Goal: Task Accomplishment & Management: Use online tool/utility

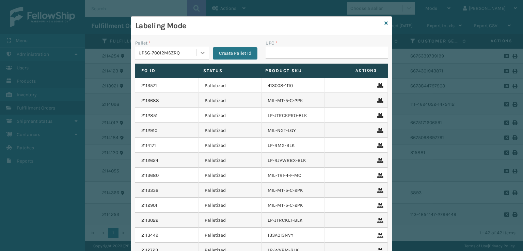
click at [200, 52] on icon at bounding box center [202, 52] width 7 height 7
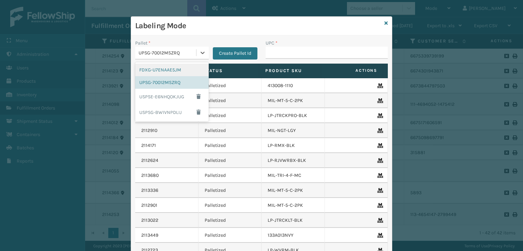
click at [161, 69] on div "FDXG-U7ENAAE5JM" at bounding box center [172, 70] width 74 height 13
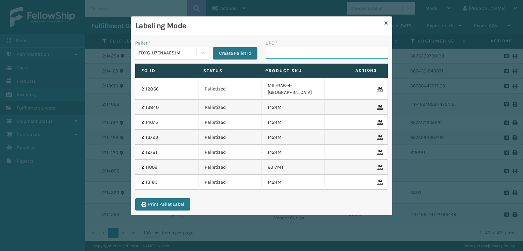
click at [279, 52] on input "UPC *" at bounding box center [327, 53] width 122 height 12
type input "8499860338"
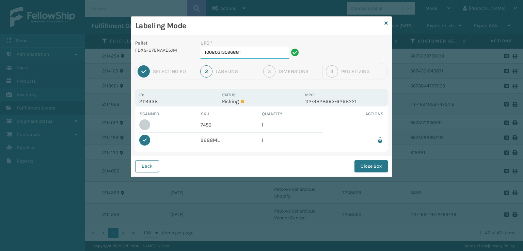
click at [278, 53] on input "10080313096881" at bounding box center [244, 53] width 88 height 12
type input "1"
type input "7450"
click at [370, 167] on button "Close Box" at bounding box center [370, 166] width 33 height 12
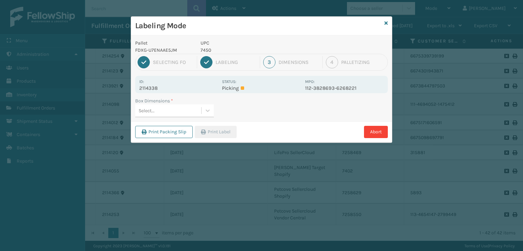
click at [146, 109] on div "Select..." at bounding box center [147, 110] width 16 height 7
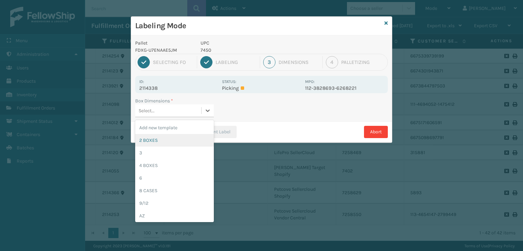
click at [144, 139] on div "2 BOXES" at bounding box center [174, 140] width 79 height 13
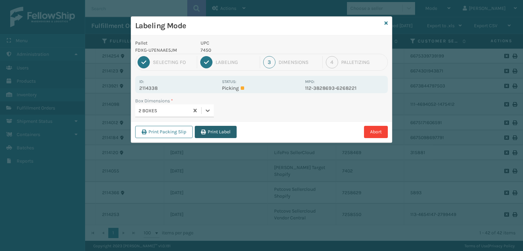
click at [214, 127] on button "Print Label" at bounding box center [216, 132] width 42 height 12
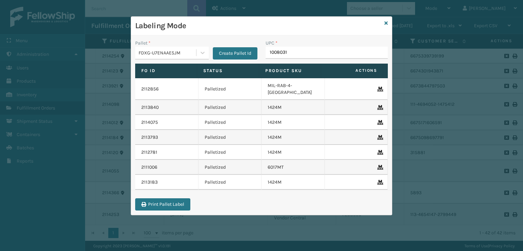
type input "10080313"
type input "GEN-AB-C-"
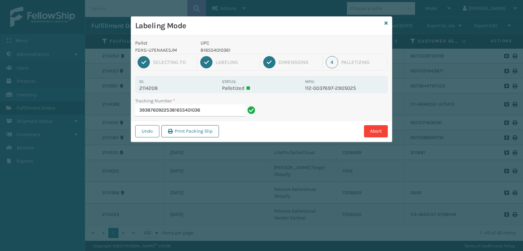
type input "393876092253816554010361"
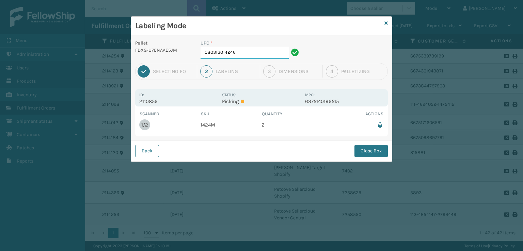
click at [259, 56] on input "080313014246" at bounding box center [244, 53] width 88 height 12
click at [367, 148] on button "Close Box" at bounding box center [370, 151] width 33 height 12
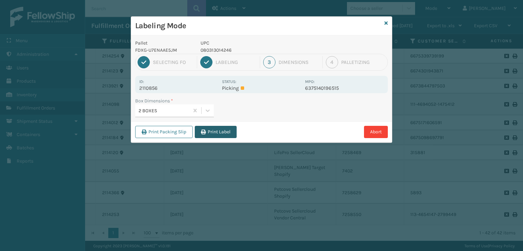
click at [203, 134] on button "Print Label" at bounding box center [216, 132] width 42 height 12
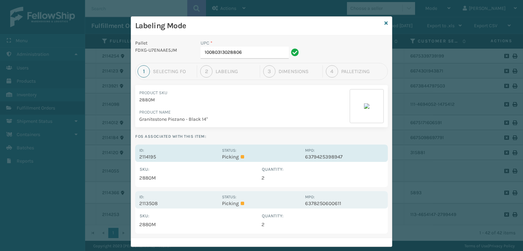
click at [182, 153] on div "Id: 2114195" at bounding box center [178, 153] width 79 height 13
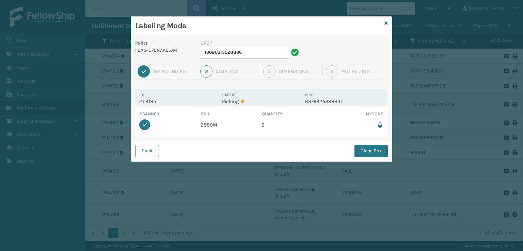
drag, startPoint x: 381, startPoint y: 150, endPoint x: 277, endPoint y: 135, distance: 104.5
click at [378, 150] on button "Close Box" at bounding box center [370, 151] width 33 height 12
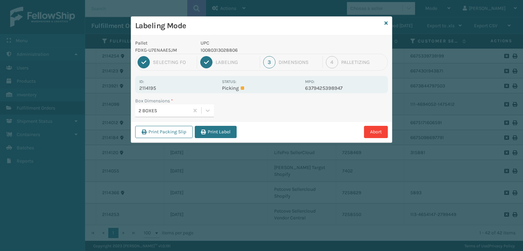
click at [170, 112] on div "2 BOXES" at bounding box center [164, 110] width 51 height 7
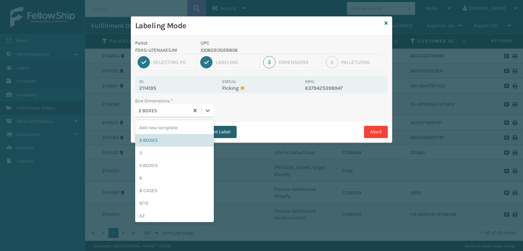
click at [226, 136] on button "Print Label" at bounding box center [216, 132] width 42 height 12
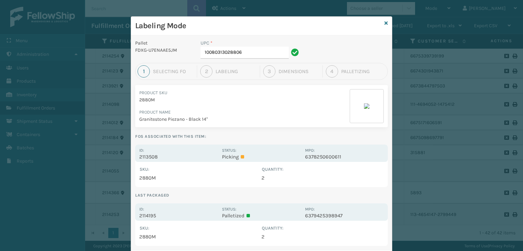
click at [160, 209] on div "Id: 2114195" at bounding box center [178, 212] width 79 height 13
click at [195, 213] on p "2114195" at bounding box center [178, 216] width 79 height 6
click at [142, 212] on div "Id: 2114195" at bounding box center [178, 212] width 79 height 13
click at [142, 240] on td "2880M" at bounding box center [200, 237] width 122 height 10
click at [151, 214] on p "2114195" at bounding box center [178, 216] width 79 height 6
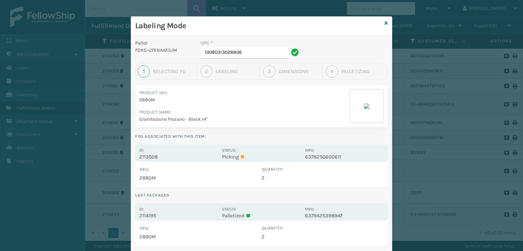
drag, startPoint x: 259, startPoint y: 237, endPoint x: 241, endPoint y: 187, distance: 53.4
click at [253, 227] on table "SKU : Quantity : 2880M 2" at bounding box center [261, 233] width 244 height 17
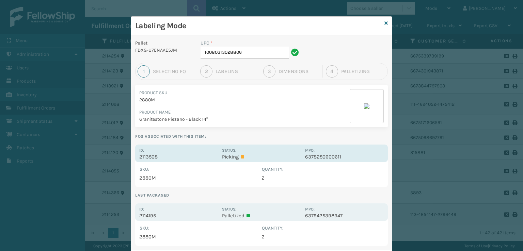
click at [224, 153] on label "Status:" at bounding box center [229, 150] width 14 height 5
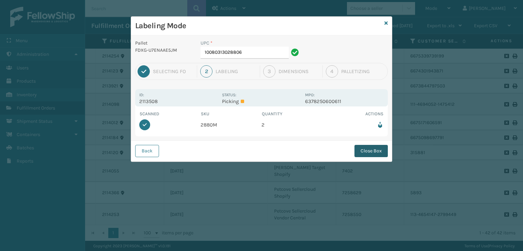
click at [385, 150] on button "Close Box" at bounding box center [370, 151] width 33 height 12
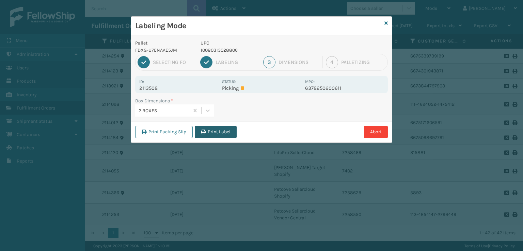
click at [217, 133] on button "Print Label" at bounding box center [216, 132] width 42 height 12
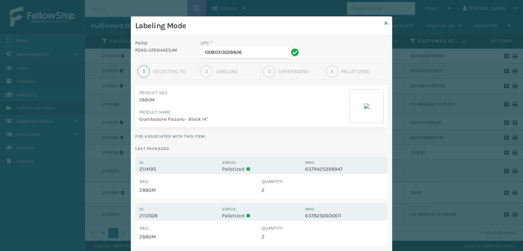
click at [384, 23] on icon at bounding box center [385, 23] width 3 height 5
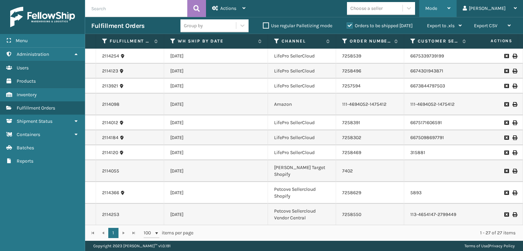
click at [453, 7] on div "Mode Regular Mode Picking Mode Labeling Mode Exit Scan Mode" at bounding box center [437, 8] width 37 height 17
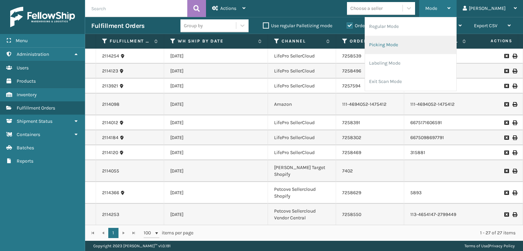
click at [406, 46] on li "Picking Mode" at bounding box center [410, 45] width 91 height 18
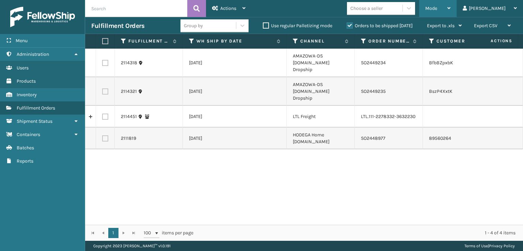
click at [450, 10] on div "Mode" at bounding box center [437, 8] width 25 height 17
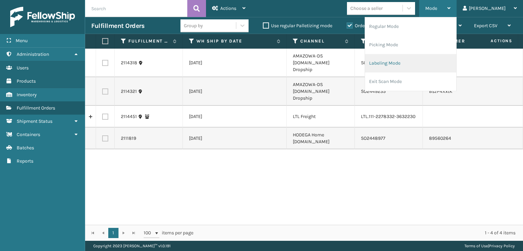
click at [417, 61] on li "Labeling Mode" at bounding box center [410, 63] width 91 height 18
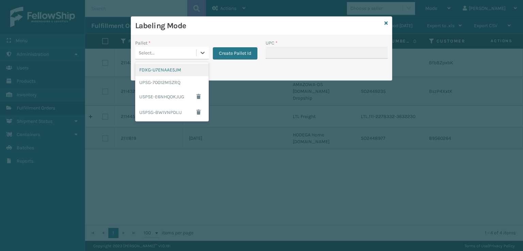
click at [177, 54] on div "Select..." at bounding box center [165, 52] width 61 height 11
drag, startPoint x: 166, startPoint y: 74, endPoint x: 252, endPoint y: 51, distance: 89.2
click at [167, 74] on div "FDXG-U7ENAAE5JM" at bounding box center [172, 70] width 74 height 13
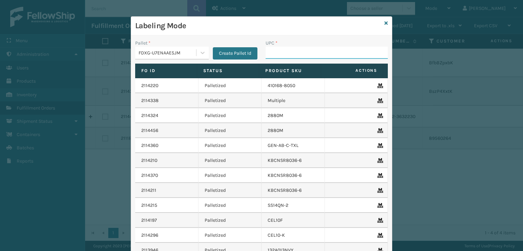
click at [275, 51] on input "UPC *" at bounding box center [327, 53] width 122 height 12
type input "ST3402"
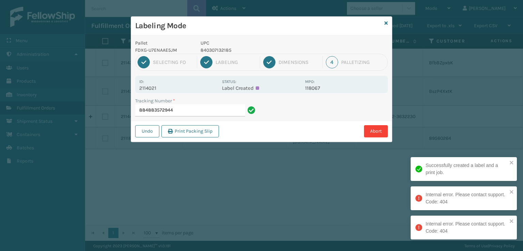
type input "884883572944"
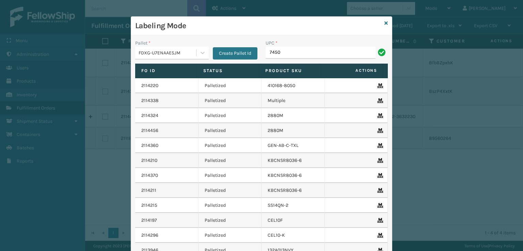
type input "7450"
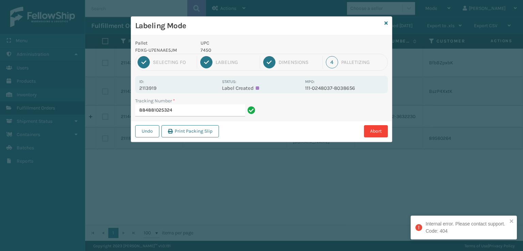
type input "884881025324"
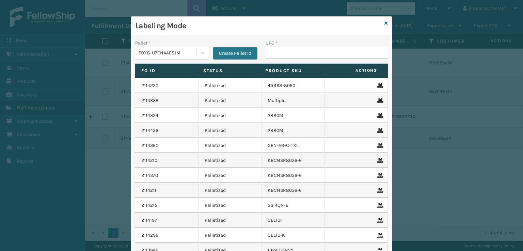
click at [142, 55] on div "FDXG-U7ENAAE5JM" at bounding box center [168, 52] width 58 height 7
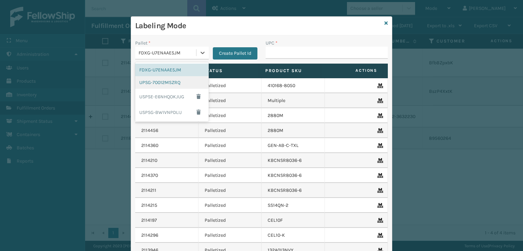
click at [150, 81] on div "UPSG-70012MSZRQ" at bounding box center [172, 82] width 74 height 13
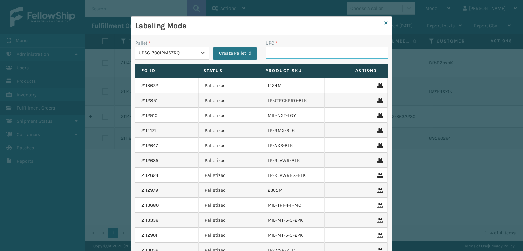
click at [271, 51] on input "UPC *" at bounding box center [327, 53] width 122 height 12
click at [166, 55] on div "UPSG-70012MSZRQ" at bounding box center [168, 52] width 58 height 7
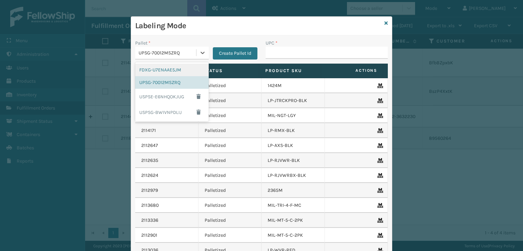
click at [166, 73] on div "FDXG-U7ENAAE5JM" at bounding box center [172, 70] width 74 height 13
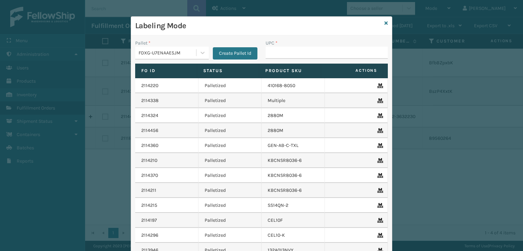
click at [381, 23] on div "Labeling Mode" at bounding box center [261, 26] width 261 height 19
click at [381, 22] on div "Labeling Mode" at bounding box center [261, 26] width 261 height 19
click at [384, 22] on icon at bounding box center [385, 23] width 3 height 5
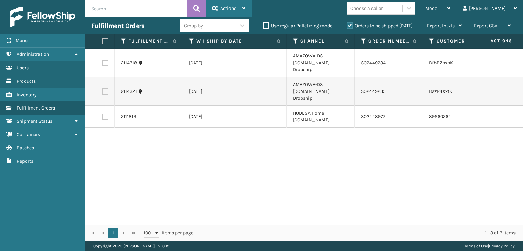
click at [240, 5] on div "Actions" at bounding box center [228, 8] width 33 height 17
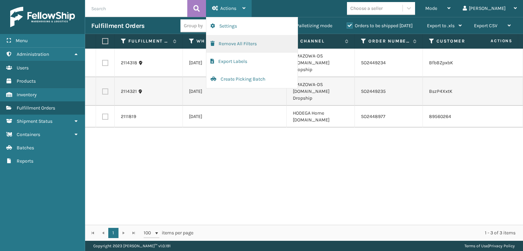
click at [219, 42] on button "Remove All Filters" at bounding box center [251, 44] width 91 height 18
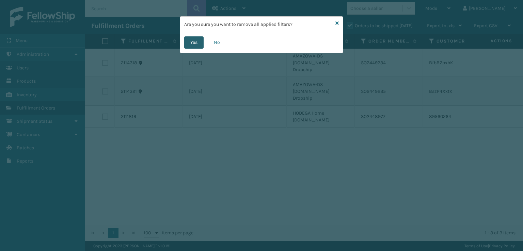
click at [192, 43] on button "Yes" at bounding box center [193, 42] width 19 height 12
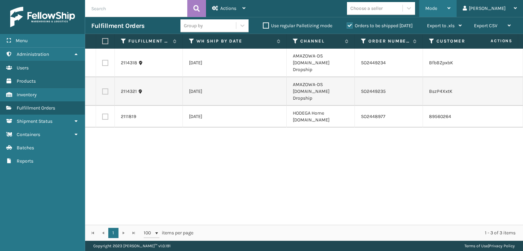
click at [450, 5] on div "Mode" at bounding box center [437, 8] width 25 height 17
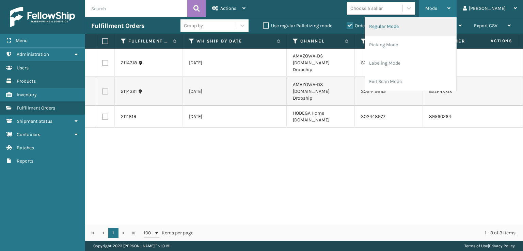
click at [402, 28] on li "Regular Mode" at bounding box center [410, 26] width 91 height 18
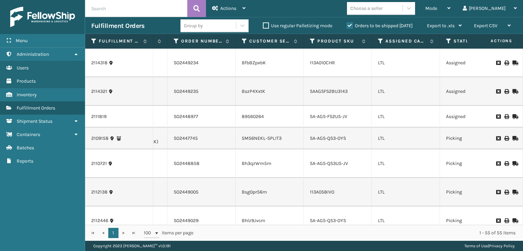
scroll to position [0, 169]
click at [378, 39] on icon at bounding box center [380, 41] width 5 height 6
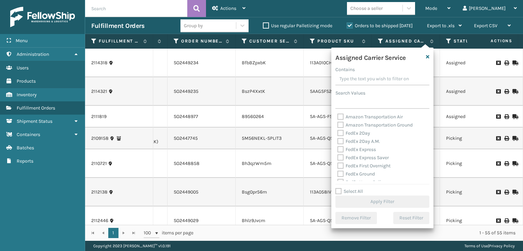
click at [342, 135] on label "FedEx 2Day" at bounding box center [353, 133] width 33 height 6
click at [338, 134] on input "FedEx 2Day" at bounding box center [337, 131] width 0 height 4
checkbox input "true"
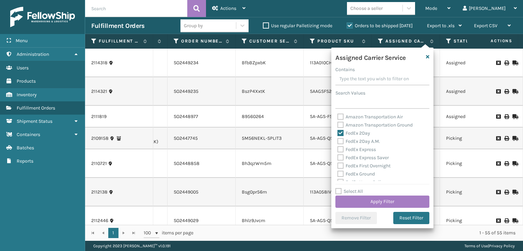
click at [338, 143] on label "FedEx 2Day A.M." at bounding box center [358, 142] width 43 height 6
click at [338, 142] on input "FedEx 2Day A.M." at bounding box center [337, 140] width 0 height 4
checkbox input "true"
click at [340, 153] on div "FedEx Express" at bounding box center [382, 150] width 90 height 8
drag, startPoint x: 340, startPoint y: 159, endPoint x: 339, endPoint y: 155, distance: 4.4
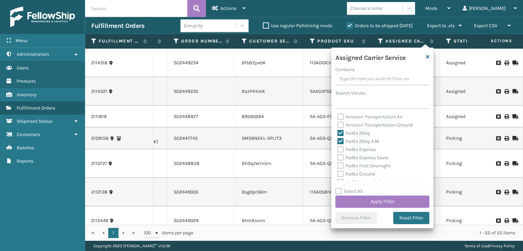
click at [339, 156] on label "FedEx Express Saver" at bounding box center [362, 158] width 51 height 6
click at [338, 150] on label "FedEx Express" at bounding box center [356, 150] width 38 height 6
click at [338, 150] on input "FedEx Express" at bounding box center [337, 148] width 0 height 4
checkbox input "true"
click at [340, 160] on div "FedEx Express Saver" at bounding box center [382, 158] width 90 height 8
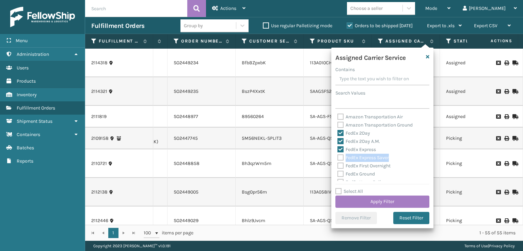
click at [340, 158] on label "FedEx Express Saver" at bounding box center [362, 158] width 51 height 6
click at [338, 158] on input "FedEx Express Saver" at bounding box center [337, 156] width 0 height 4
checkbox input "true"
click at [339, 166] on label "FedEx First Overnight" at bounding box center [363, 166] width 53 height 6
click at [338, 166] on input "FedEx First Overnight" at bounding box center [337, 164] width 0 height 4
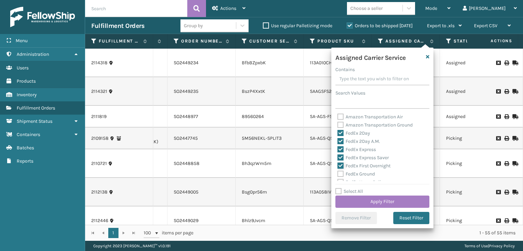
checkbox input "true"
click at [339, 173] on label "FedEx Ground" at bounding box center [355, 174] width 37 height 6
click at [338, 173] on input "FedEx Ground" at bounding box center [337, 172] width 0 height 4
checkbox input "true"
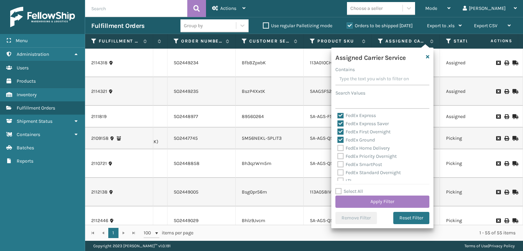
click at [339, 158] on div "FedEx Priority Overnight" at bounding box center [382, 157] width 90 height 8
click at [340, 154] on label "FedEx Priority Overnight" at bounding box center [366, 157] width 59 height 6
click at [338, 154] on input "FedEx Priority Overnight" at bounding box center [337, 155] width 0 height 4
checkbox input "true"
click at [339, 147] on label "FedEx Home Delivery" at bounding box center [363, 148] width 52 height 6
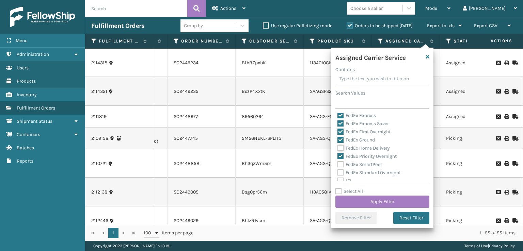
click at [338, 147] on input "FedEx Home Delivery" at bounding box center [337, 146] width 0 height 4
checkbox input "true"
click at [341, 163] on label "FedEx SmartPost" at bounding box center [359, 165] width 45 height 6
click at [338, 163] on input "FedEx SmartPost" at bounding box center [337, 163] width 0 height 4
checkbox input "true"
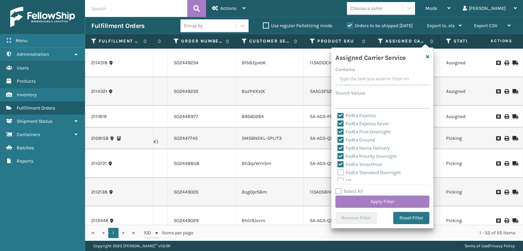
click at [343, 171] on label "FedEx Standard Overnight" at bounding box center [368, 173] width 63 height 6
click at [338, 171] on input "FedEx Standard Overnight" at bounding box center [337, 171] width 0 height 4
checkbox input "true"
click at [341, 180] on label "LTL" at bounding box center [344, 181] width 15 height 6
click at [338, 180] on input "LTL" at bounding box center [337, 179] width 0 height 4
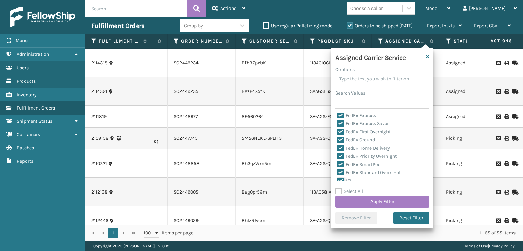
scroll to position [68, 0]
click at [340, 145] on label "LTL" at bounding box center [344, 147] width 15 height 6
click at [338, 145] on input "LTL" at bounding box center [337, 145] width 0 height 4
checkbox input "false"
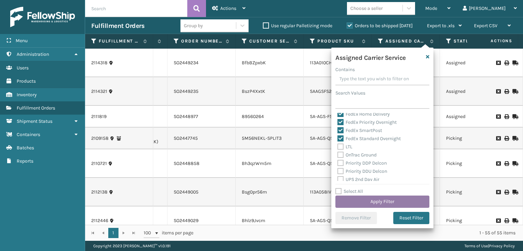
click at [368, 203] on button "Apply Filter" at bounding box center [382, 202] width 94 height 12
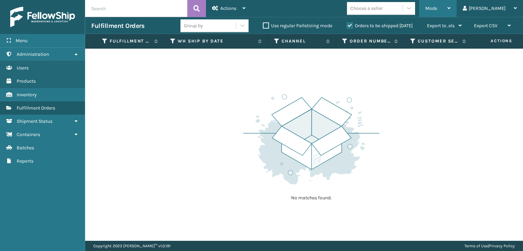
click at [437, 11] on span "Mode" at bounding box center [431, 8] width 12 height 6
click at [324, 113] on img at bounding box center [311, 139] width 136 height 94
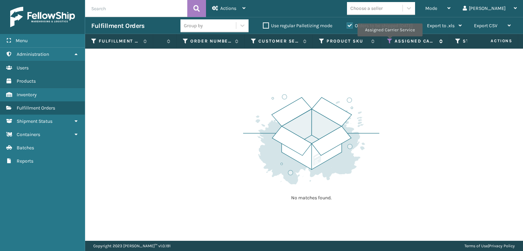
click at [389, 41] on icon at bounding box center [389, 41] width 5 height 6
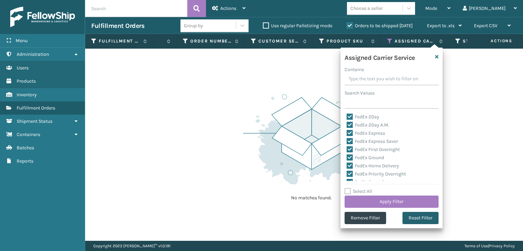
click at [419, 222] on button "Reset Filter" at bounding box center [420, 218] width 36 height 12
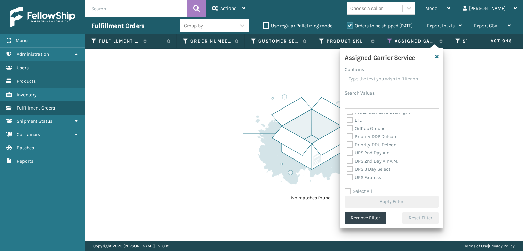
scroll to position [102, 0]
click at [350, 142] on div "UPS 2nd Day Air" at bounding box center [392, 146] width 90 height 8
click at [350, 149] on div "UPS 2nd Day Air" at bounding box center [392, 146] width 90 height 8
click at [348, 154] on label "UPS 2nd Day Air A.M." at bounding box center [373, 154] width 52 height 6
click at [347, 154] on input "UPS 2nd Day Air A.M." at bounding box center [347, 152] width 0 height 4
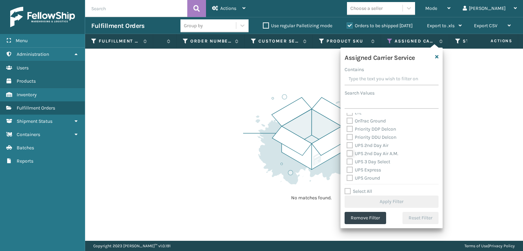
checkbox input "true"
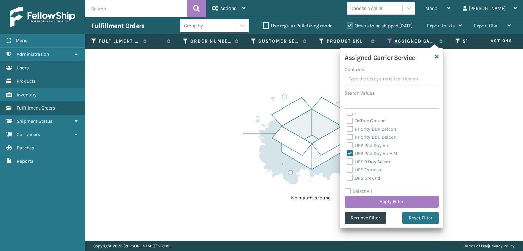
drag, startPoint x: 347, startPoint y: 145, endPoint x: 355, endPoint y: 160, distance: 16.1
click at [349, 147] on label "UPS 2nd Day Air" at bounding box center [368, 146] width 42 height 6
click at [347, 146] on input "UPS 2nd Day Air" at bounding box center [347, 144] width 0 height 4
checkbox input "true"
click at [351, 161] on label "UPS 3 Day Select" at bounding box center [369, 162] width 44 height 6
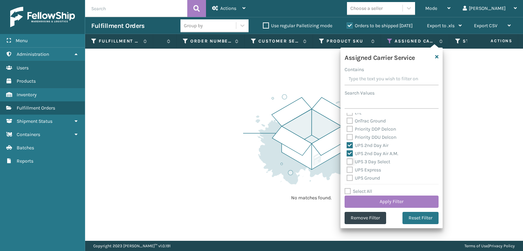
click at [347, 161] on input "UPS 3 Day Select" at bounding box center [347, 160] width 0 height 4
checkbox input "true"
click at [349, 173] on label "UPS Express" at bounding box center [364, 170] width 34 height 6
click at [347, 171] on input "UPS Express" at bounding box center [347, 168] width 0 height 4
checkbox input "true"
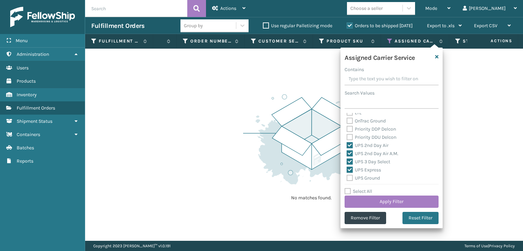
click at [349, 177] on label "UPS Ground" at bounding box center [363, 178] width 33 height 6
click at [347, 177] on input "UPS Ground" at bounding box center [347, 176] width 0 height 4
checkbox input "true"
click at [352, 165] on div "UPS Next Day Air Saver" at bounding box center [392, 169] width 90 height 8
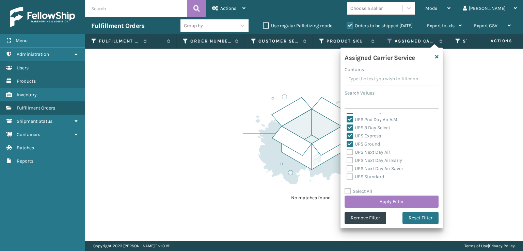
click at [349, 158] on label "UPS Next Day Air Early" at bounding box center [374, 161] width 55 height 6
click at [347, 158] on input "UPS Next Day Air Early" at bounding box center [347, 159] width 0 height 4
checkbox input "true"
click at [350, 152] on label "UPS Next Day Air" at bounding box center [369, 152] width 44 height 6
click at [347, 152] on input "UPS Next Day Air" at bounding box center [347, 150] width 0 height 4
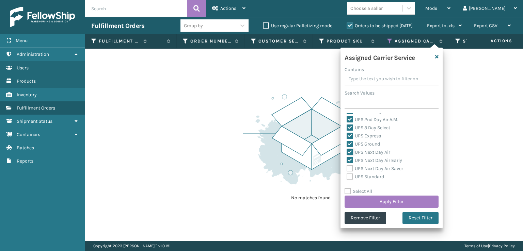
checkbox input "true"
click at [348, 166] on label "UPS Next Day Air Saver" at bounding box center [375, 169] width 57 height 6
click at [347, 166] on input "UPS Next Day Air Saver" at bounding box center [347, 167] width 0 height 4
checkbox input "true"
click at [348, 175] on label "UPS Standard" at bounding box center [365, 177] width 37 height 6
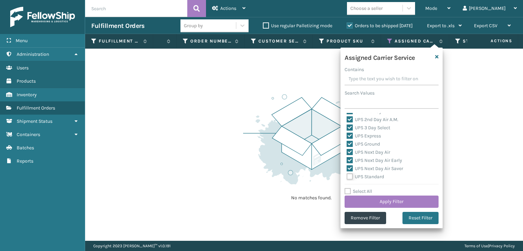
click at [347, 175] on input "UPS Standard" at bounding box center [347, 175] width 0 height 4
checkbox input "true"
click at [352, 153] on label "UPS SurePost 1LB or Greater" at bounding box center [380, 151] width 67 height 6
click at [347, 151] on input "UPS SurePost 1LB or Greater" at bounding box center [347, 149] width 0 height 4
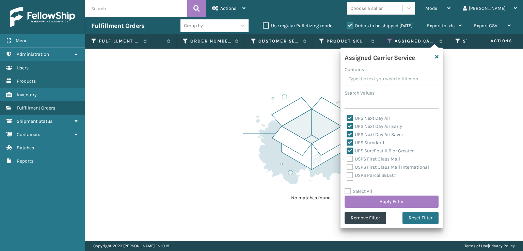
checkbox input "true"
click at [373, 202] on button "Apply Filter" at bounding box center [391, 202] width 94 height 12
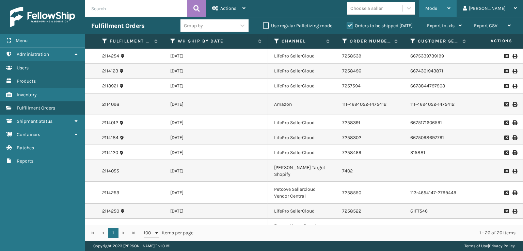
click at [437, 7] on span "Mode" at bounding box center [431, 8] width 12 height 6
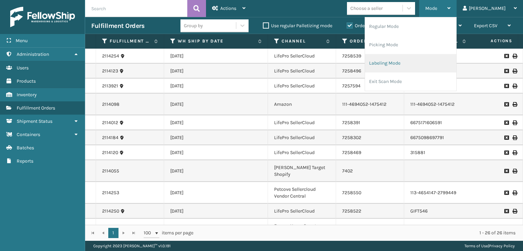
click at [410, 63] on li "Labeling Mode" at bounding box center [410, 63] width 91 height 18
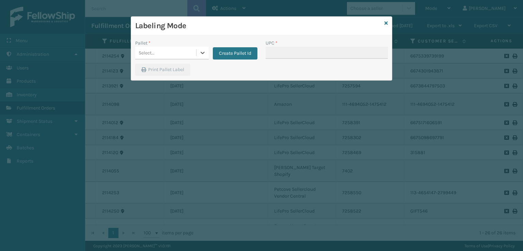
click at [192, 50] on div "Select..." at bounding box center [165, 52] width 61 height 11
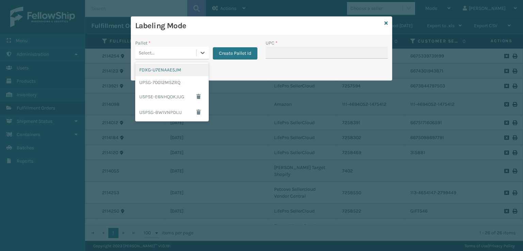
click at [164, 69] on div "FDXG-U7ENAAE5JM" at bounding box center [172, 70] width 74 height 13
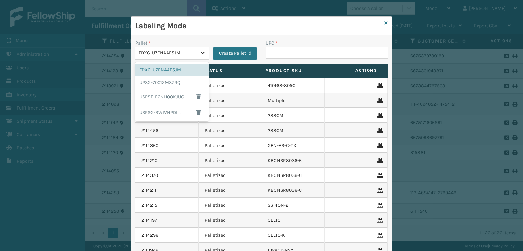
click at [203, 53] on div at bounding box center [202, 53] width 12 height 12
click at [166, 84] on div "UPSG-70012MSZRQ" at bounding box center [172, 82] width 74 height 13
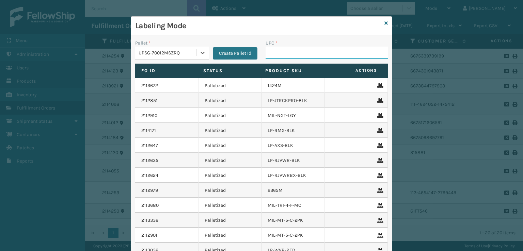
click at [301, 52] on input "UPC *" at bounding box center [327, 53] width 122 height 12
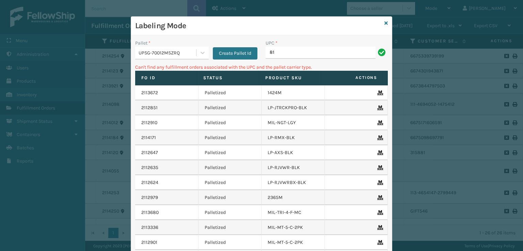
type input "8"
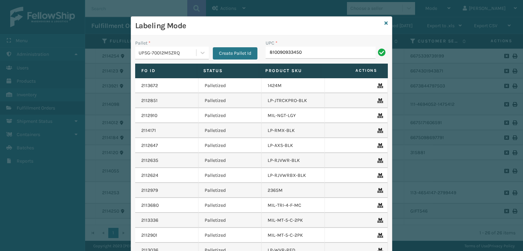
type input "810090933450"
type input "840985124038"
type input "810090934341"
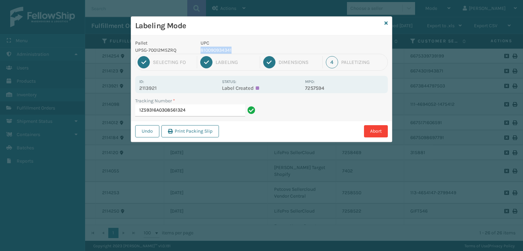
drag, startPoint x: 249, startPoint y: 49, endPoint x: 199, endPoint y: 49, distance: 49.7
click at [199, 49] on div "UPC 810090934341" at bounding box center [250, 46] width 109 height 14
copy p "810090934341"
click at [208, 114] on input "1Z59316A0308561324" at bounding box center [190, 111] width 110 height 12
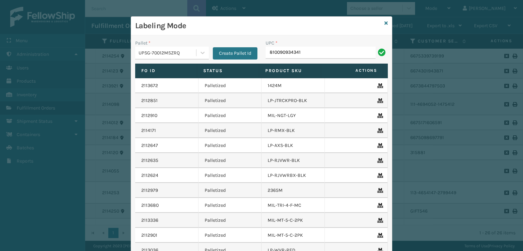
type input "810090934341"
type input "8100909"
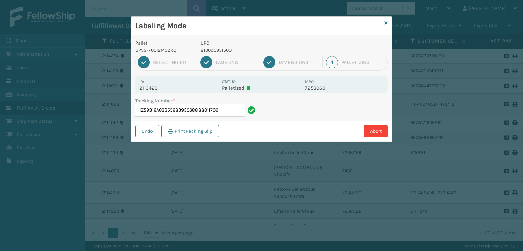
type input "1Z59316A0335568393068888011709"
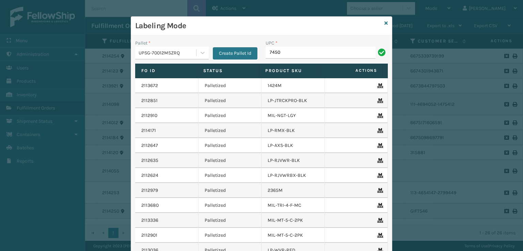
type input "7450"
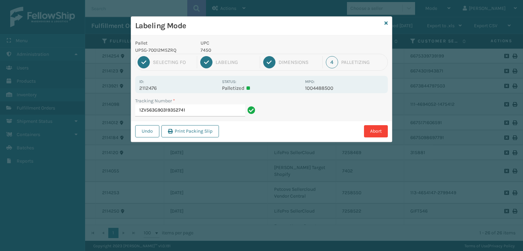
type input "1ZV563G903193527417"
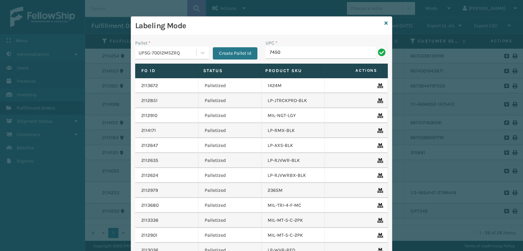
type input "7450"
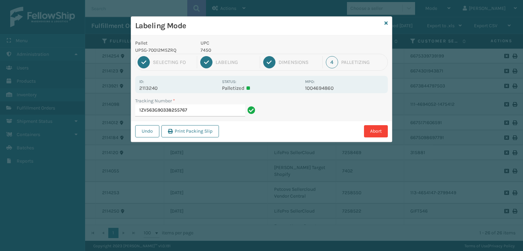
type input "1ZV563G903382557677"
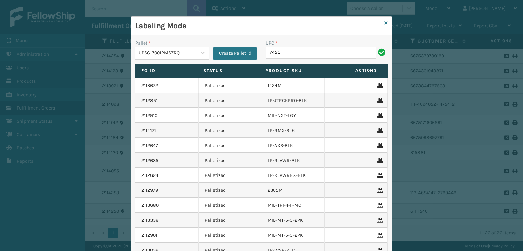
type input "7450"
click at [384, 22] on icon at bounding box center [385, 23] width 3 height 5
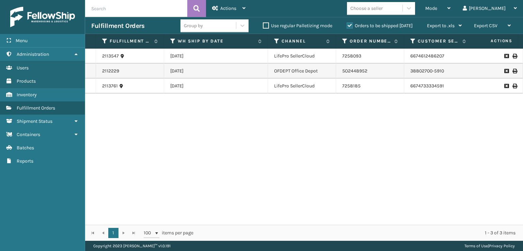
scroll to position [0, 92]
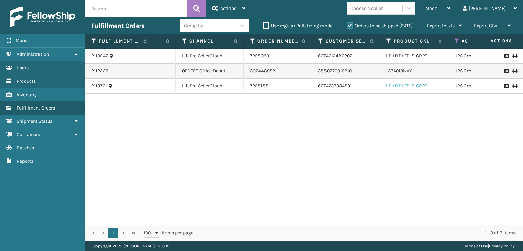
click at [404, 86] on link "LP-HYDLFPLS-GRPT" at bounding box center [406, 86] width 41 height 6
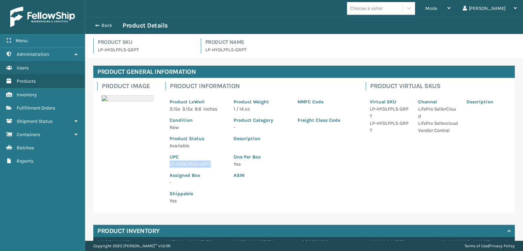
drag, startPoint x: 211, startPoint y: 165, endPoint x: 170, endPoint y: 162, distance: 41.9
click at [170, 162] on p "LP-HYDLFPLS-GRPT" at bounding box center [198, 164] width 56 height 7
copy p "LP-HYDLFPLS-GRPT"
click at [93, 23] on button "Back" at bounding box center [106, 25] width 31 height 6
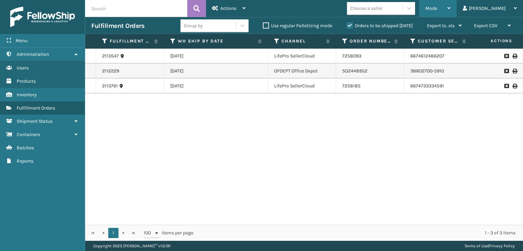
click at [437, 8] on span "Mode" at bounding box center [431, 8] width 12 height 6
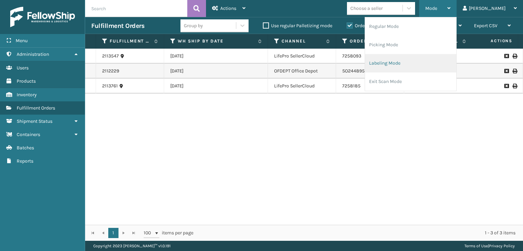
click at [400, 64] on li "Labeling Mode" at bounding box center [410, 63] width 91 height 18
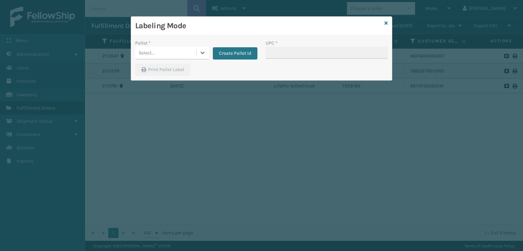
click at [194, 52] on div "Select..." at bounding box center [165, 52] width 61 height 11
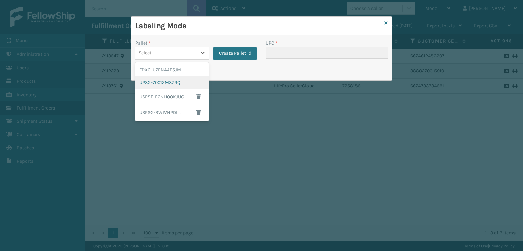
click at [151, 80] on div "UPSG-70012MSZRQ" at bounding box center [172, 82] width 74 height 13
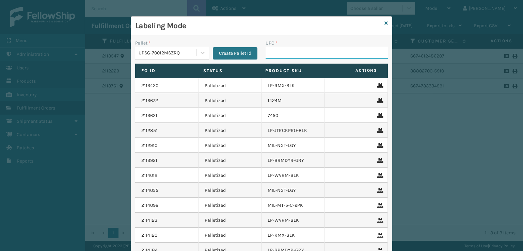
click at [272, 56] on input "UPC *" at bounding box center [327, 53] width 122 height 12
paste input "LP-HYDLFPLS-GRPT"
type input "LP-HYDLFPLS-GRPT"
click at [384, 24] on icon at bounding box center [385, 23] width 3 height 5
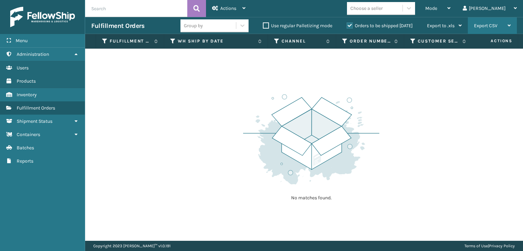
drag, startPoint x: 409, startPoint y: 91, endPoint x: 468, endPoint y: 19, distance: 93.4
click at [410, 85] on div "No matches found." at bounding box center [304, 145] width 438 height 192
click at [437, 7] on span "Mode" at bounding box center [431, 8] width 12 height 6
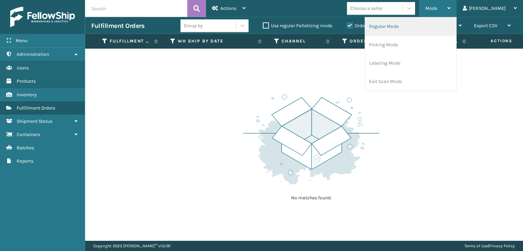
click at [407, 32] on li "Regular Mode" at bounding box center [410, 26] width 91 height 18
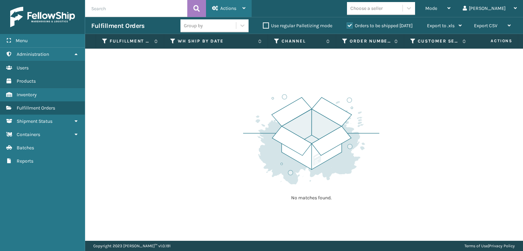
click at [227, 2] on div "Actions" at bounding box center [228, 8] width 33 height 17
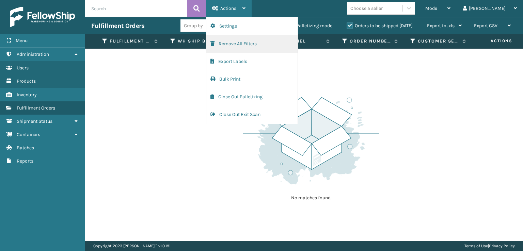
click at [225, 41] on button "Remove All Filters" at bounding box center [251, 44] width 91 height 18
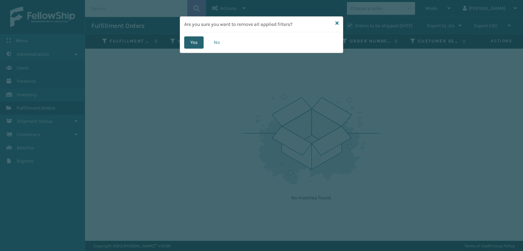
click at [194, 45] on button "Yes" at bounding box center [193, 42] width 19 height 12
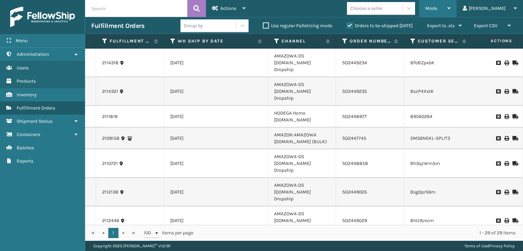
click at [437, 8] on span "Mode" at bounding box center [431, 8] width 12 height 6
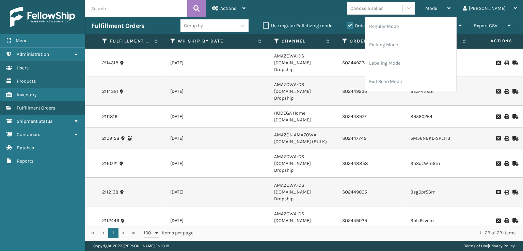
click at [364, 128] on td "SO2447745" at bounding box center [370, 139] width 68 height 22
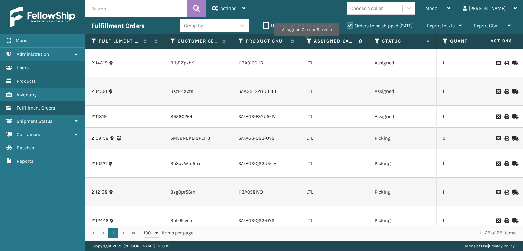
click at [306, 41] on icon at bounding box center [308, 41] width 5 height 6
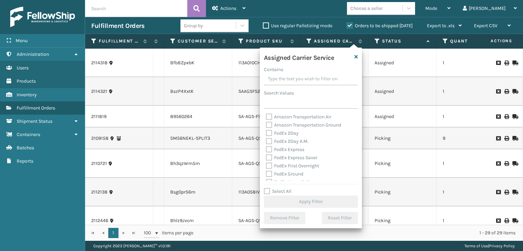
click at [270, 117] on label "Amazon Transportation Air" at bounding box center [298, 117] width 65 height 6
click at [266, 117] on input "Amazon Transportation Air" at bounding box center [266, 115] width 0 height 4
checkbox input "true"
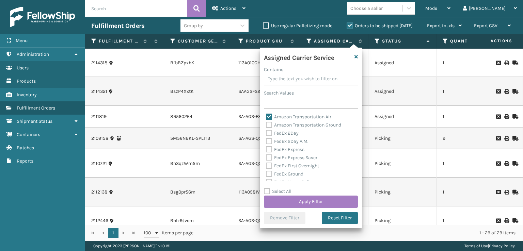
click at [270, 124] on label "Amazon Transportation Ground" at bounding box center [303, 125] width 75 height 6
click at [266, 124] on input "Amazon Transportation Ground" at bounding box center [266, 123] width 0 height 4
checkbox input "true"
click at [311, 197] on button "Apply Filter" at bounding box center [311, 202] width 94 height 12
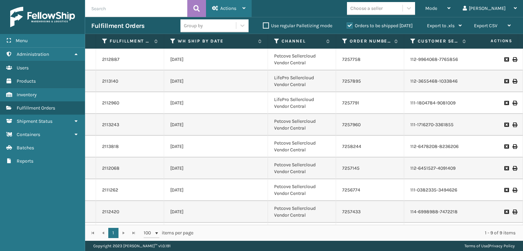
click at [222, 3] on div "Actions" at bounding box center [228, 8] width 33 height 17
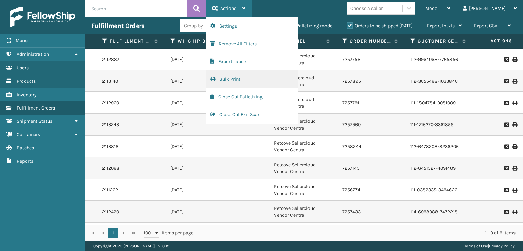
click at [221, 80] on button "Bulk Print" at bounding box center [251, 79] width 91 height 18
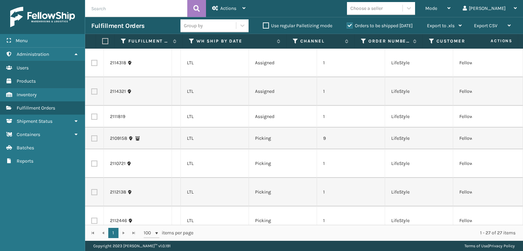
scroll to position [0, 378]
click at [262, 235] on td "Picking" at bounding box center [283, 242] width 68 height 15
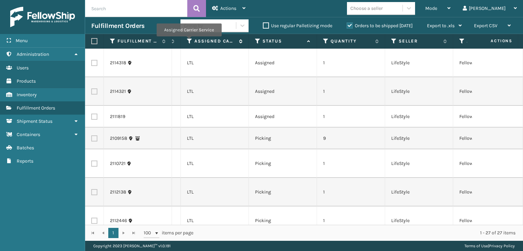
click at [189, 41] on icon at bounding box center [189, 41] width 5 height 6
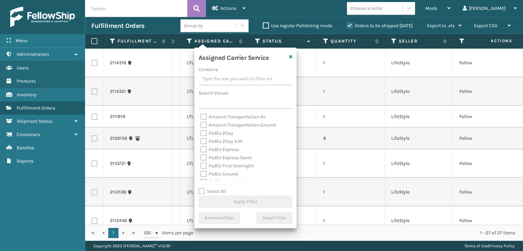
click at [205, 116] on label "Amazon Transportation Air" at bounding box center [232, 117] width 65 height 6
click at [201, 116] on input "Amazon Transportation Air" at bounding box center [200, 115] width 0 height 4
checkbox input "true"
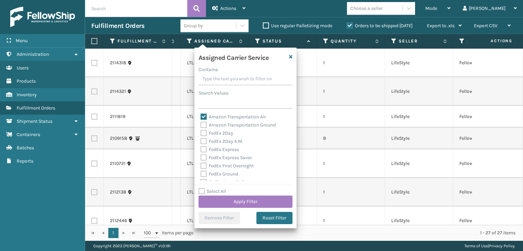
click at [206, 126] on label "Amazon Transportation Ground" at bounding box center [237, 125] width 75 height 6
click at [201, 126] on input "Amazon Transportation Ground" at bounding box center [200, 123] width 0 height 4
checkbox input "true"
click at [274, 199] on button "Apply Filter" at bounding box center [245, 202] width 94 height 12
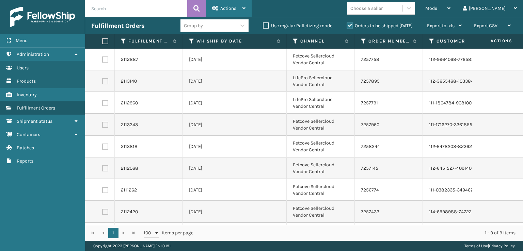
click at [228, 5] on div "Actions" at bounding box center [228, 8] width 33 height 17
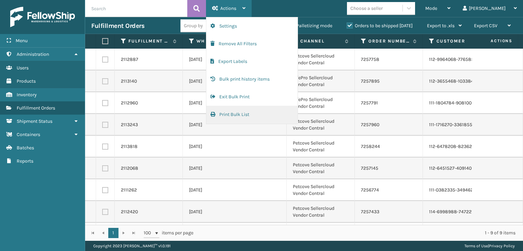
click at [218, 111] on button "Print Bulk List" at bounding box center [251, 115] width 91 height 18
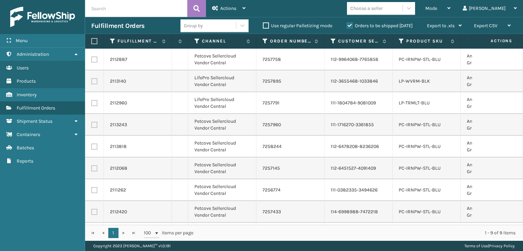
scroll to position [0, 118]
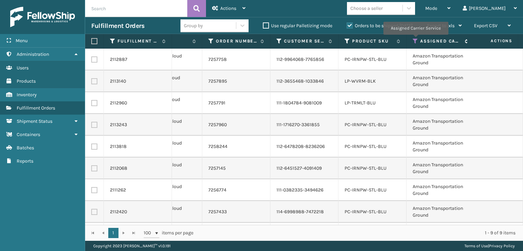
click at [415, 39] on icon at bounding box center [415, 41] width 5 height 6
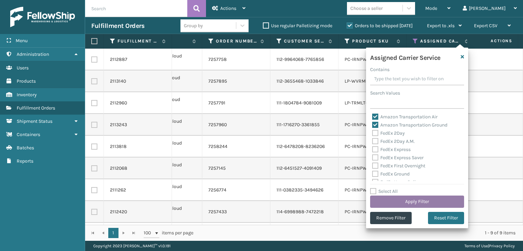
click at [429, 205] on button "Apply Filter" at bounding box center [417, 202] width 94 height 12
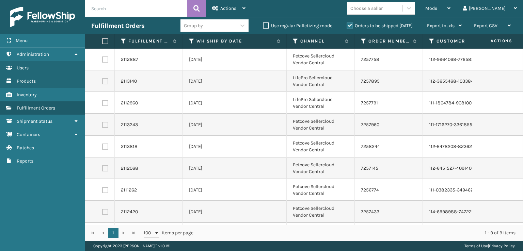
click at [105, 42] on label at bounding box center [104, 41] width 4 height 6
click at [102, 42] on input "checkbox" at bounding box center [102, 41] width 0 height 4
checkbox input "true"
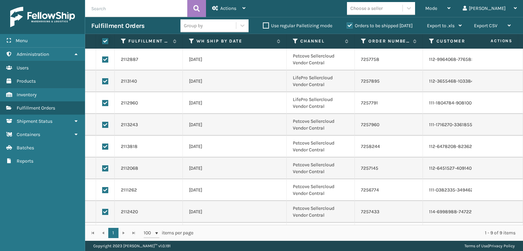
checkbox input "true"
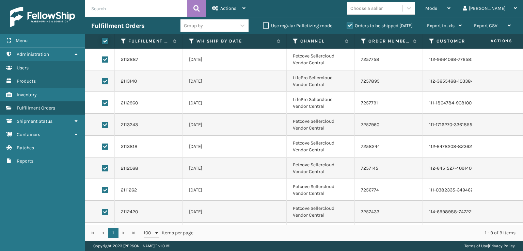
checkbox input "true"
click at [218, 7] on icon at bounding box center [215, 8] width 6 height 5
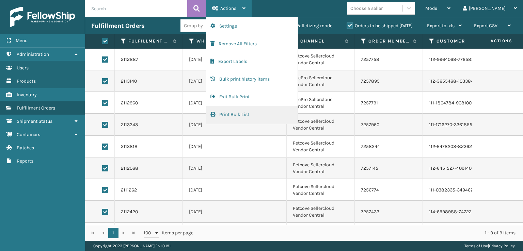
click at [216, 113] on button "Print Bulk List" at bounding box center [251, 115] width 91 height 18
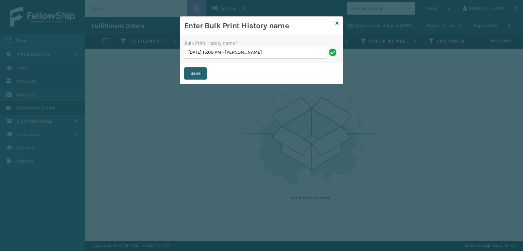
click at [205, 77] on button "Save" at bounding box center [195, 73] width 22 height 12
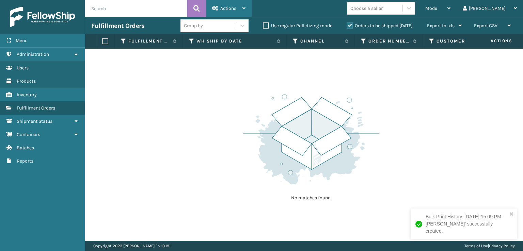
click at [216, 7] on icon at bounding box center [215, 8] width 6 height 5
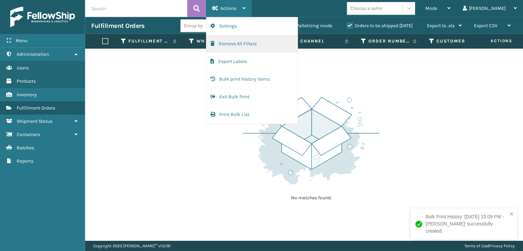
click at [214, 42] on span "button" at bounding box center [212, 43] width 4 height 5
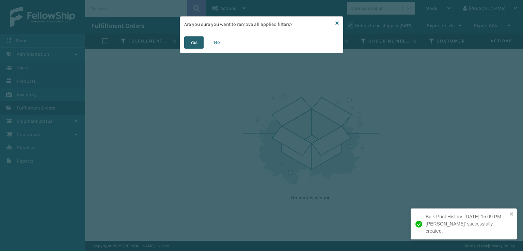
click at [193, 42] on button "Yes" at bounding box center [193, 42] width 19 height 12
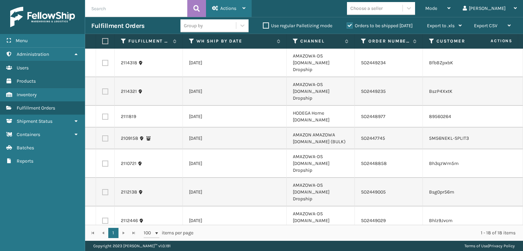
click at [223, 8] on span "Actions" at bounding box center [228, 8] width 16 height 6
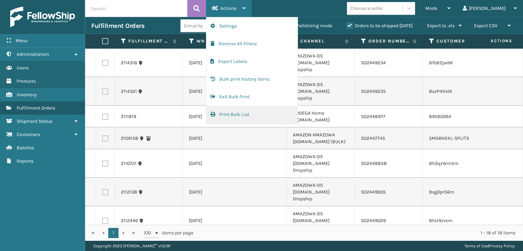
click at [222, 109] on button "Print Bulk List" at bounding box center [251, 115] width 91 height 18
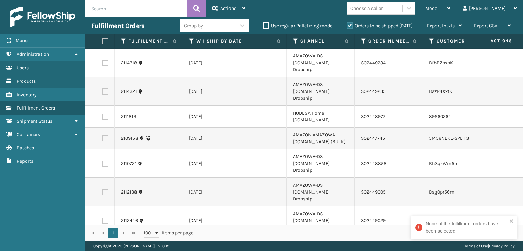
click at [236, 225] on div "1 1 100 items per page 1 - 18 of 18 items" at bounding box center [304, 233] width 438 height 16
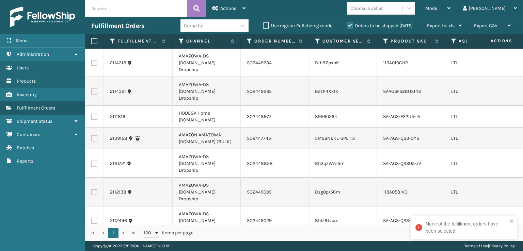
scroll to position [0, 150]
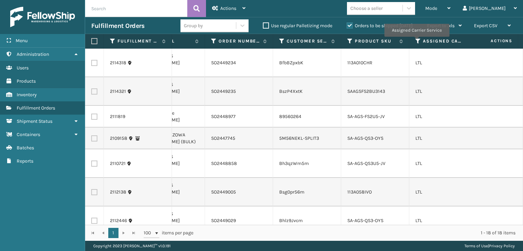
click at [416, 42] on icon at bounding box center [417, 41] width 5 height 6
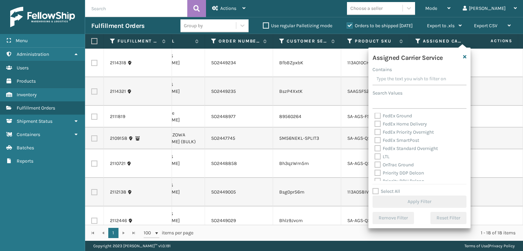
scroll to position [102, 0]
click at [374, 147] on label "UPS 2nd Day Air" at bounding box center [395, 146] width 42 height 6
click at [374, 146] on input "UPS 2nd Day Air" at bounding box center [374, 144] width 0 height 4
checkbox input "true"
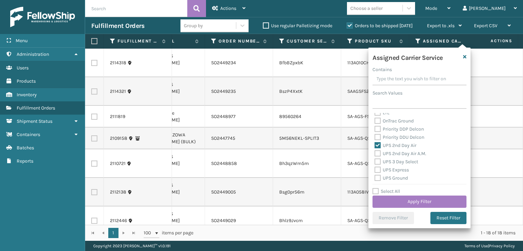
click at [376, 151] on label "UPS 2nd Day Air A.M." at bounding box center [400, 154] width 52 height 6
click at [375, 150] on input "UPS 2nd Day Air A.M." at bounding box center [374, 152] width 0 height 4
checkbox input "true"
click at [376, 164] on label "UPS 3 Day Select" at bounding box center [396, 162] width 44 height 6
click at [375, 162] on input "UPS 3 Day Select" at bounding box center [374, 160] width 0 height 4
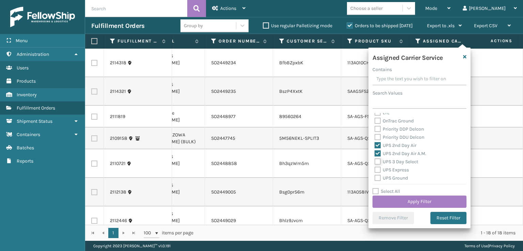
checkbox input "true"
click at [377, 170] on label "UPS Express" at bounding box center [391, 170] width 34 height 6
click at [375, 170] on input "UPS Express" at bounding box center [374, 168] width 0 height 4
checkbox input "true"
click at [377, 180] on label "UPS Ground" at bounding box center [390, 178] width 33 height 6
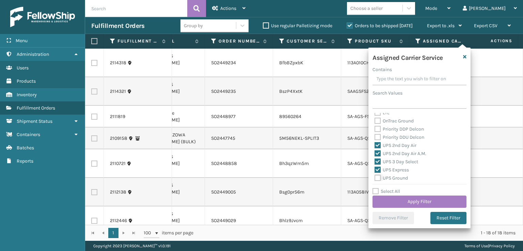
click at [375, 179] on input "UPS Ground" at bounding box center [374, 176] width 0 height 4
checkbox input "true"
click at [379, 153] on label "UPS Next Day Air" at bounding box center [396, 152] width 44 height 6
click at [375, 153] on input "UPS Next Day Air" at bounding box center [374, 150] width 0 height 4
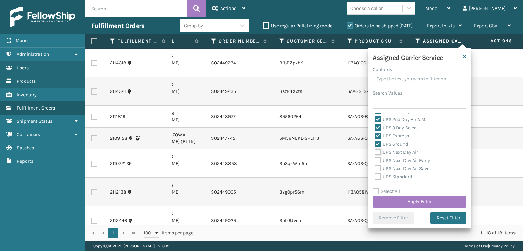
checkbox input "true"
click at [377, 159] on label "UPS Next Day Air Early" at bounding box center [401, 161] width 55 height 6
click at [375, 159] on input "UPS Next Day Air Early" at bounding box center [374, 159] width 0 height 4
checkbox input "true"
drag, startPoint x: 375, startPoint y: 167, endPoint x: 375, endPoint y: 179, distance: 11.2
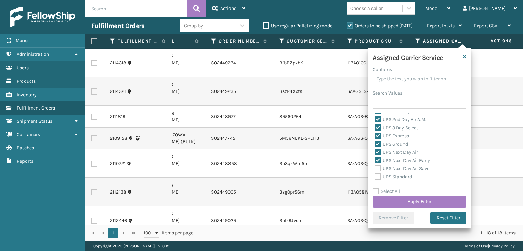
click at [375, 167] on label "UPS Next Day Air Saver" at bounding box center [402, 169] width 57 height 6
click at [375, 167] on input "UPS Next Day Air Saver" at bounding box center [374, 167] width 0 height 4
checkbox input "true"
click at [376, 177] on label "UPS Standard" at bounding box center [392, 177] width 37 height 6
click at [375, 177] on input "UPS Standard" at bounding box center [374, 175] width 0 height 4
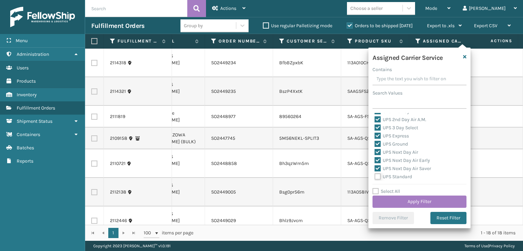
checkbox input "true"
click at [377, 154] on label "UPS SurePost 1LB or Greater" at bounding box center [407, 151] width 67 height 6
click at [375, 151] on input "UPS SurePost 1LB or Greater" at bounding box center [374, 149] width 0 height 4
checkbox input "true"
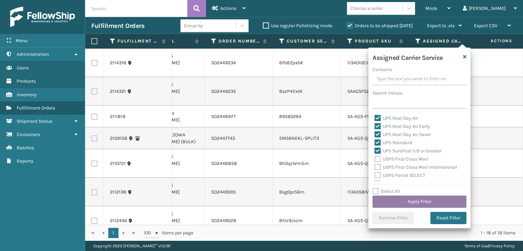
click at [401, 200] on button "Apply Filter" at bounding box center [419, 202] width 94 height 12
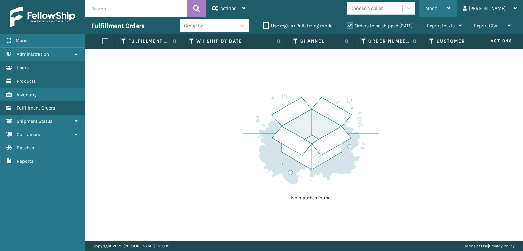
click at [450, 3] on div "Mode" at bounding box center [437, 8] width 25 height 17
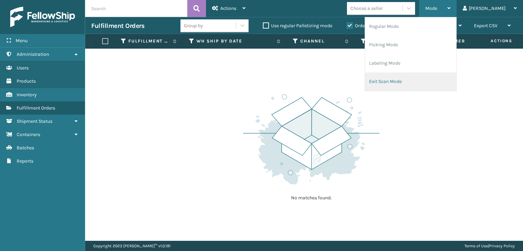
click at [427, 82] on li "Exit Scan Mode" at bounding box center [410, 82] width 91 height 18
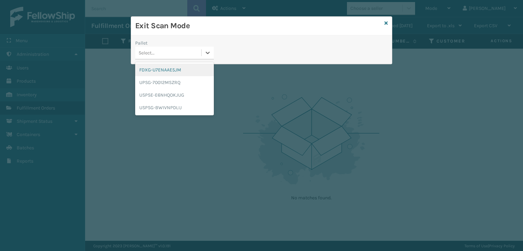
click at [178, 49] on div "Select..." at bounding box center [168, 52] width 66 height 11
click at [158, 82] on div "UPSG-70012MSZRQ" at bounding box center [174, 82] width 79 height 13
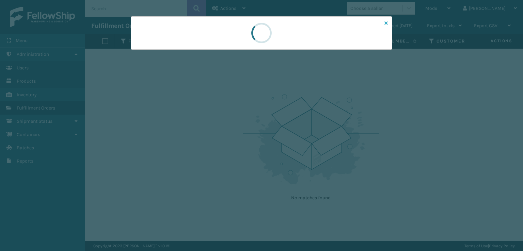
click at [385, 22] on icon at bounding box center [385, 23] width 3 height 5
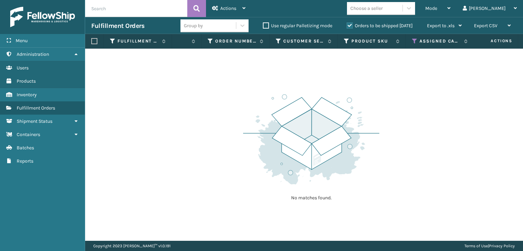
scroll to position [0, 155]
click at [415, 40] on icon at bounding box center [413, 41] width 5 height 6
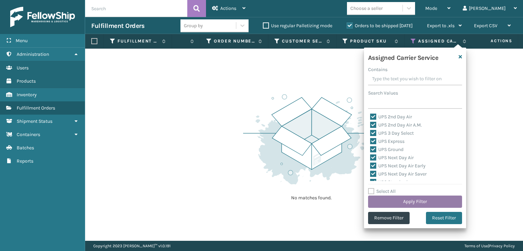
click at [419, 200] on button "Apply Filter" at bounding box center [415, 202] width 94 height 12
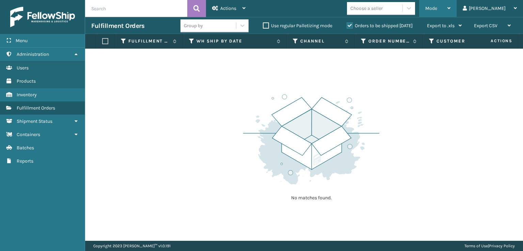
click at [450, 4] on div "Mode" at bounding box center [437, 8] width 25 height 17
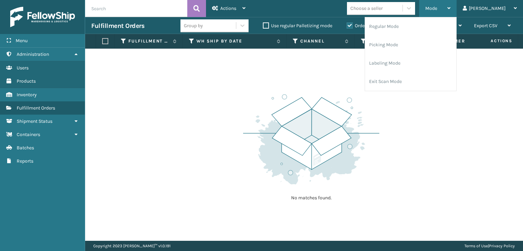
click at [450, 5] on div "Mode" at bounding box center [437, 8] width 25 height 17
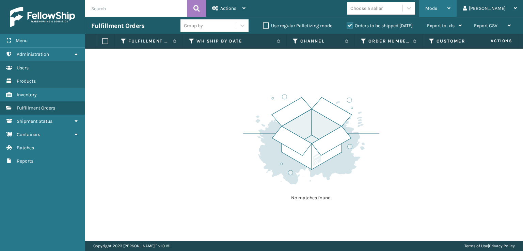
click at [437, 8] on span "Mode" at bounding box center [431, 8] width 12 height 6
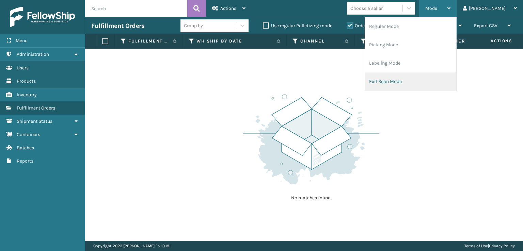
click at [408, 82] on li "Exit Scan Mode" at bounding box center [410, 82] width 91 height 18
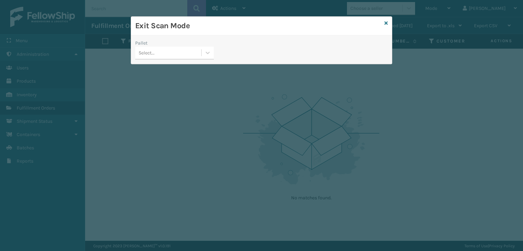
click at [152, 54] on div "Select..." at bounding box center [147, 52] width 16 height 7
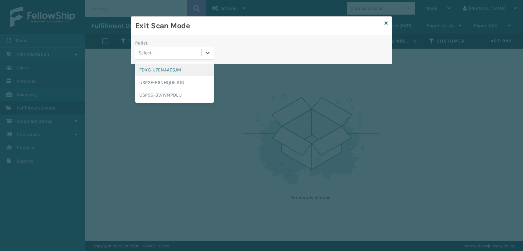
click at [153, 71] on div "FDXG-U7ENAAE5JM" at bounding box center [174, 70] width 79 height 13
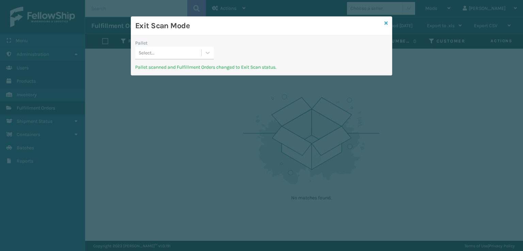
click at [386, 25] on icon at bounding box center [385, 23] width 3 height 5
